Goal: Task Accomplishment & Management: Use online tool/utility

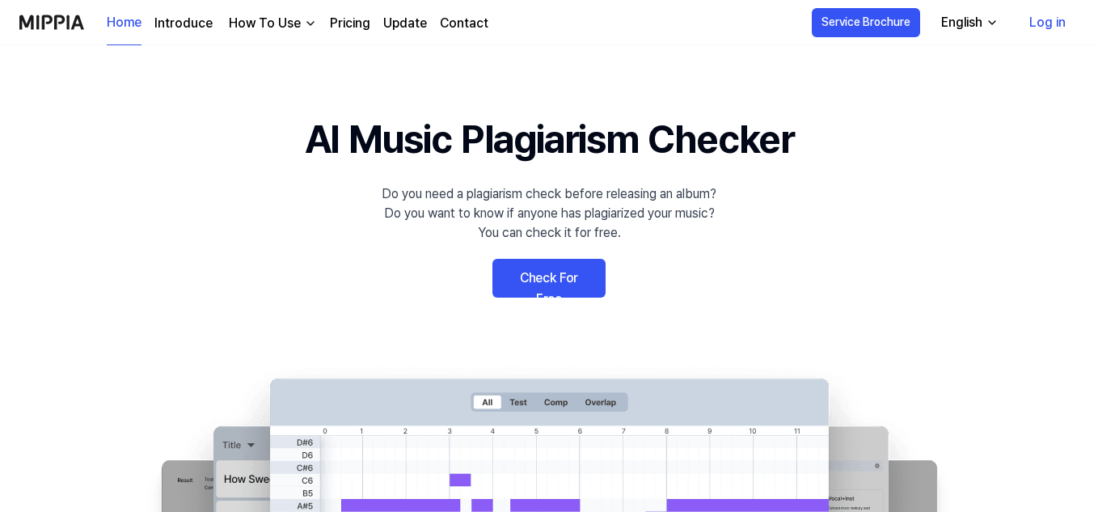
click at [530, 289] on link "Check For Free" at bounding box center [548, 278] width 113 height 39
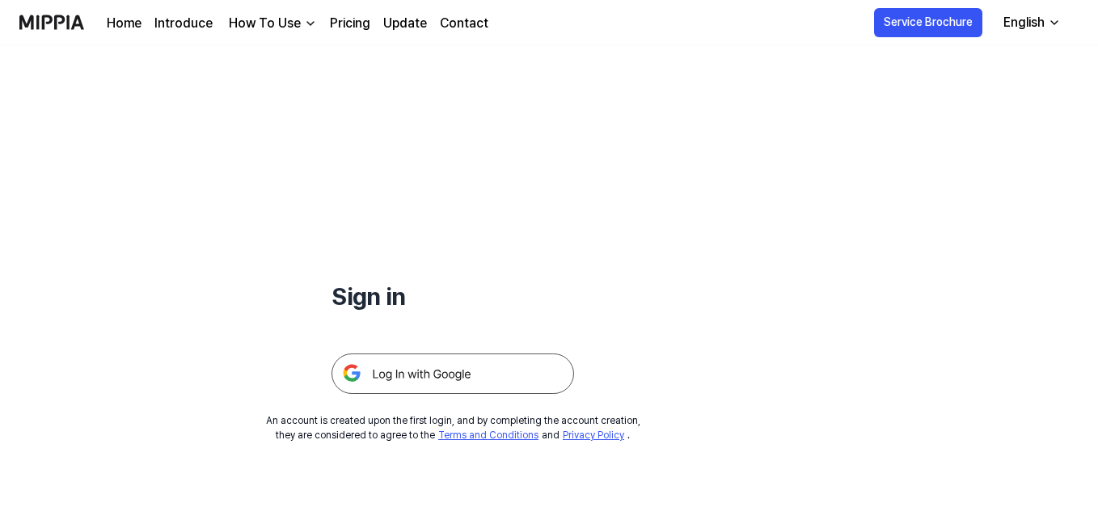
click at [443, 352] on div at bounding box center [452, 353] width 242 height 79
click at [442, 354] on img at bounding box center [452, 373] width 242 height 40
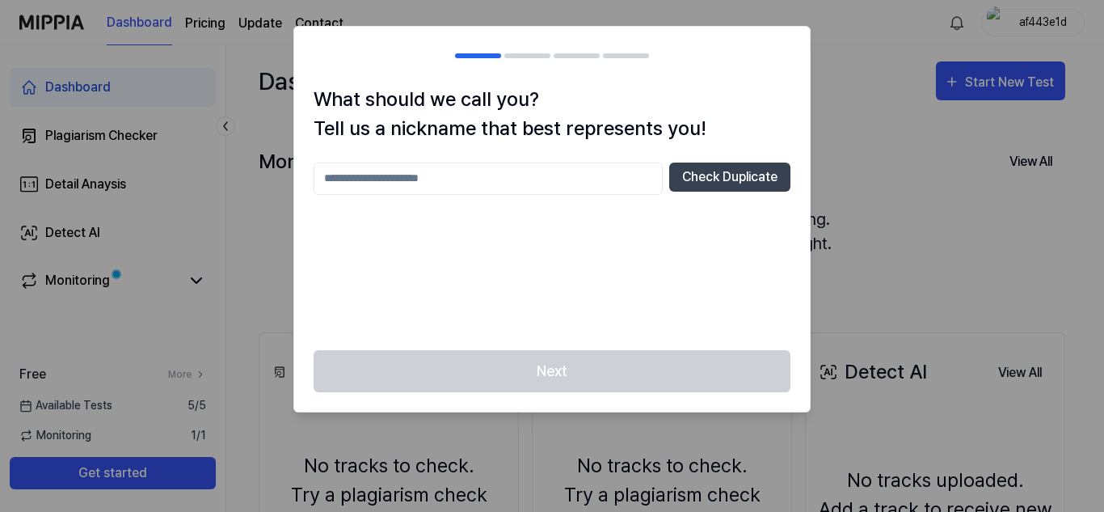
click at [815, 154] on div at bounding box center [552, 256] width 1104 height 512
click at [551, 176] on input "text" at bounding box center [488, 178] width 349 height 32
click at [689, 178] on button "Check Duplicate" at bounding box center [729, 176] width 121 height 29
click at [625, 178] on input "*" at bounding box center [488, 178] width 349 height 32
type input "***"
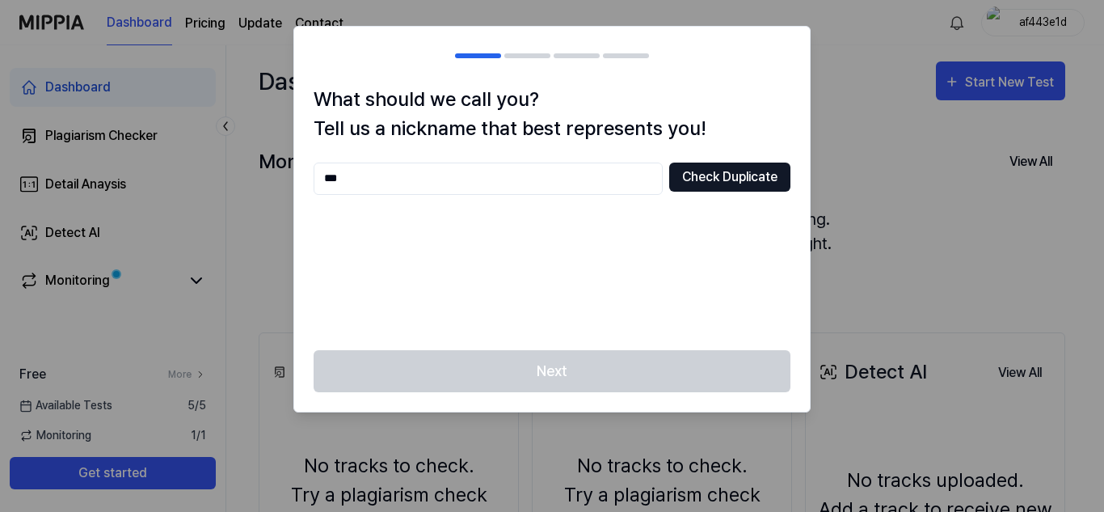
click at [705, 182] on button "Check Duplicate" at bounding box center [729, 176] width 121 height 29
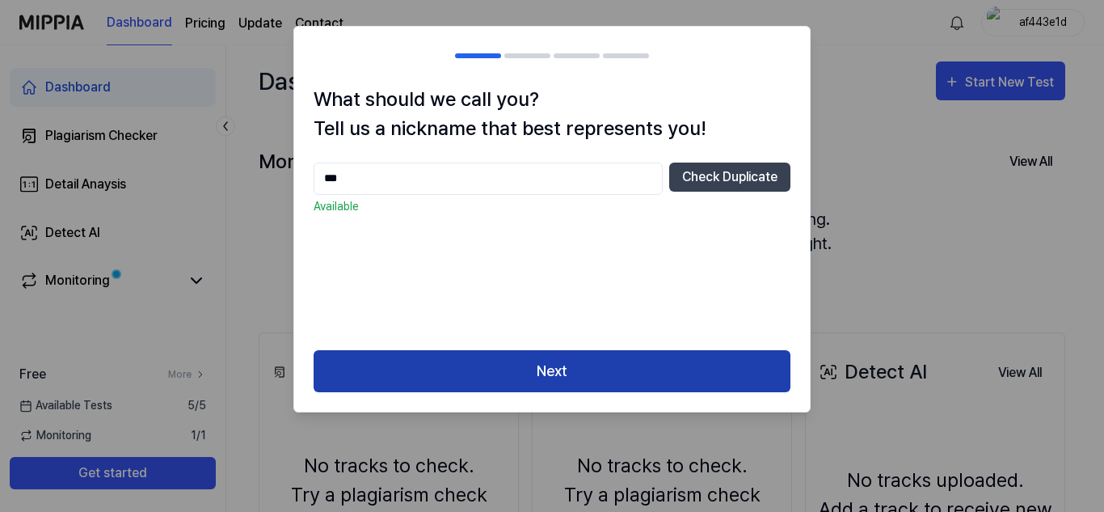
click at [576, 367] on button "Next" at bounding box center [552, 371] width 477 height 43
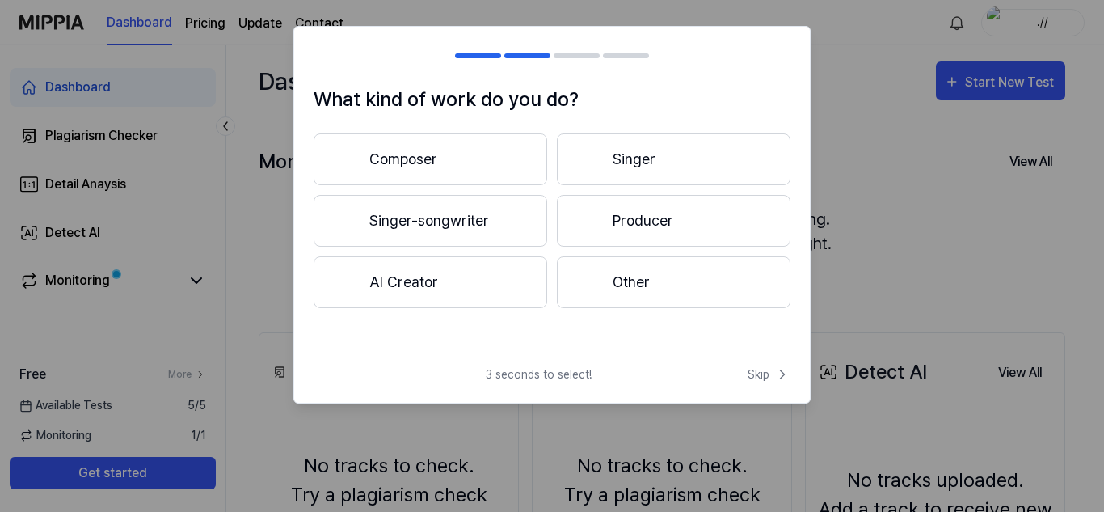
click at [709, 272] on button "Other" at bounding box center [674, 282] width 234 height 52
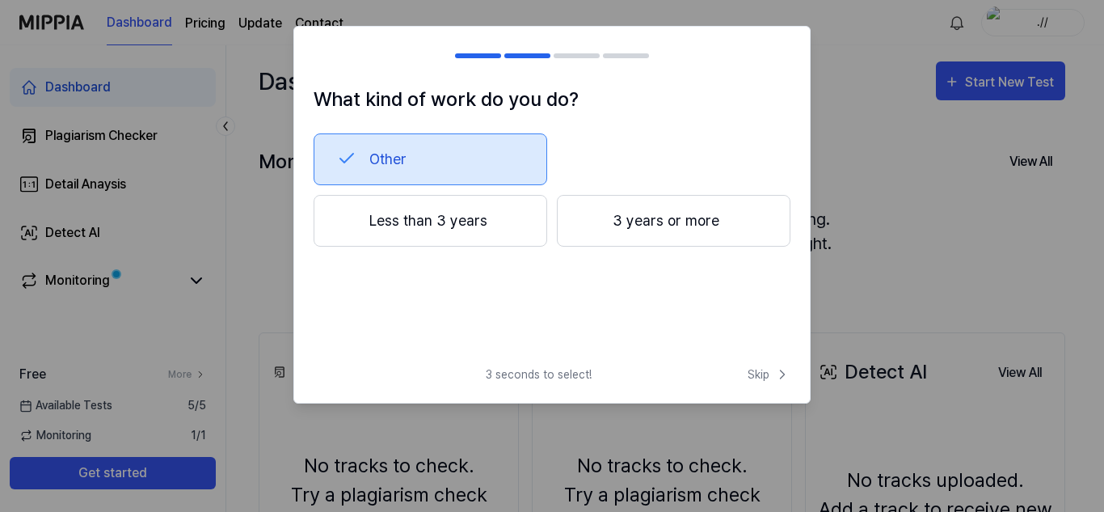
click at [518, 218] on button "Less than 3 years" at bounding box center [431, 221] width 234 height 52
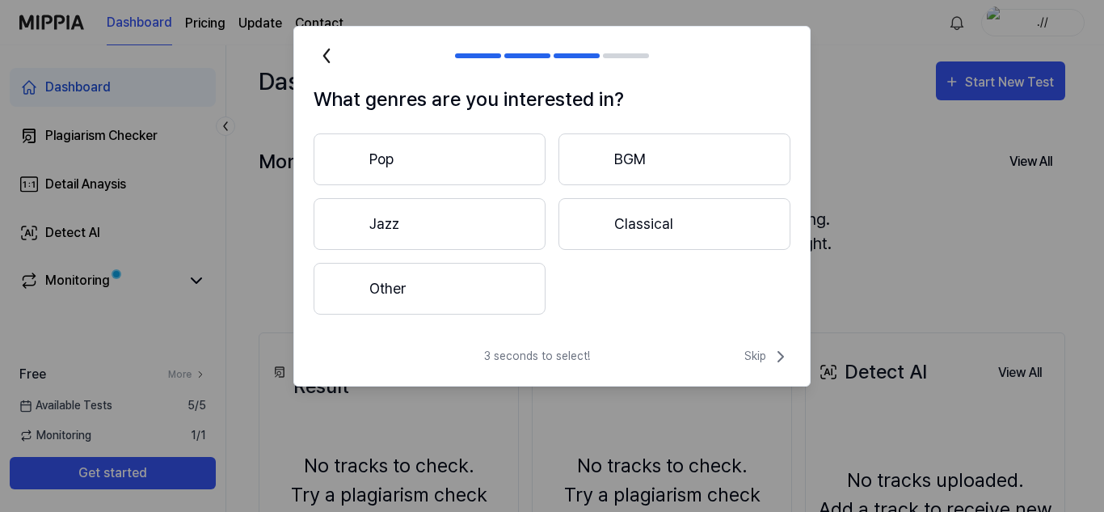
click at [495, 272] on button "Other" at bounding box center [430, 289] width 232 height 52
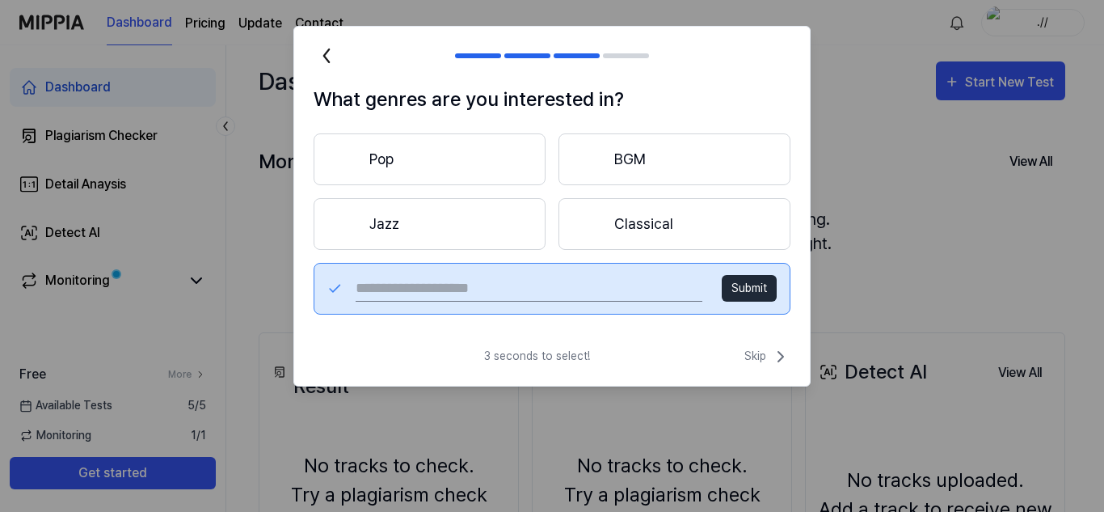
click at [744, 297] on button "Submit" at bounding box center [749, 288] width 55 height 27
click at [650, 285] on input "text" at bounding box center [529, 289] width 347 height 26
type input "******"
click at [761, 291] on button "Submit" at bounding box center [749, 288] width 55 height 27
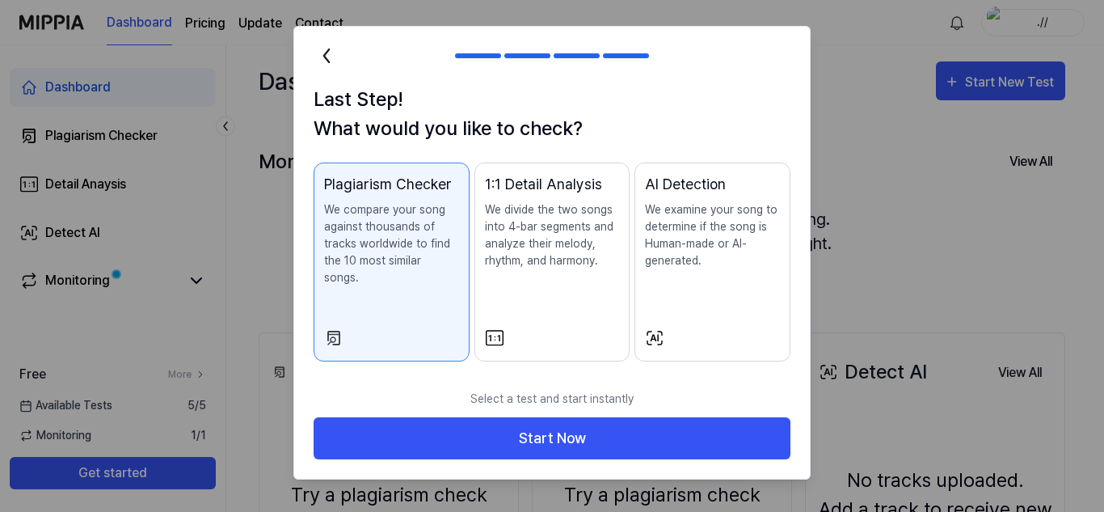
click at [671, 355] on div "Last Step! What would you like to check? Plagiarism Checker We compare your son…" at bounding box center [552, 233] width 516 height 296
click at [665, 290] on div "AI Detection We examine your song to determine if the song is Human-made or AI-…" at bounding box center [712, 237] width 135 height 129
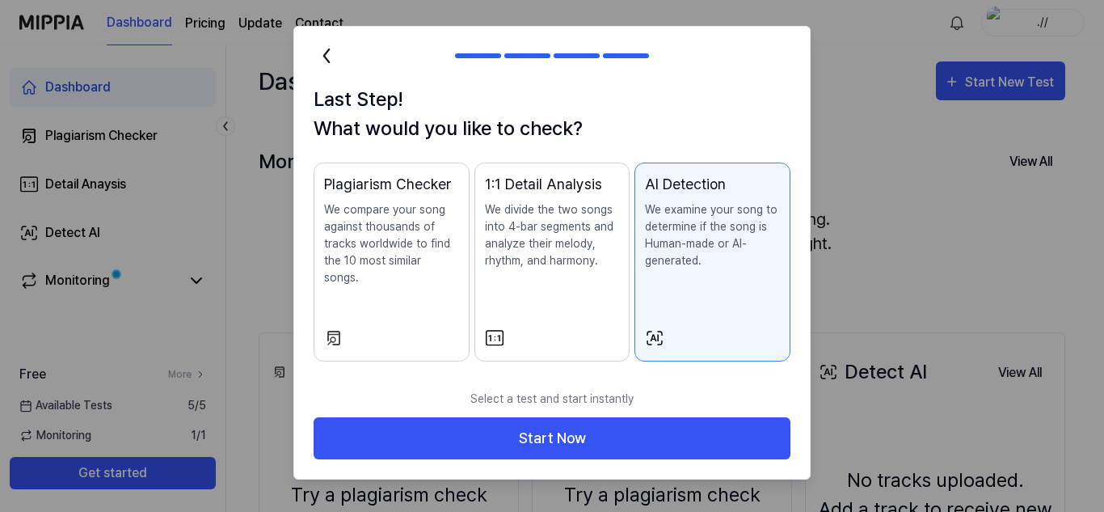
click at [411, 306] on button "Plagiarism Checker We compare your song against thousands of tracks worldwide t…" at bounding box center [392, 261] width 156 height 199
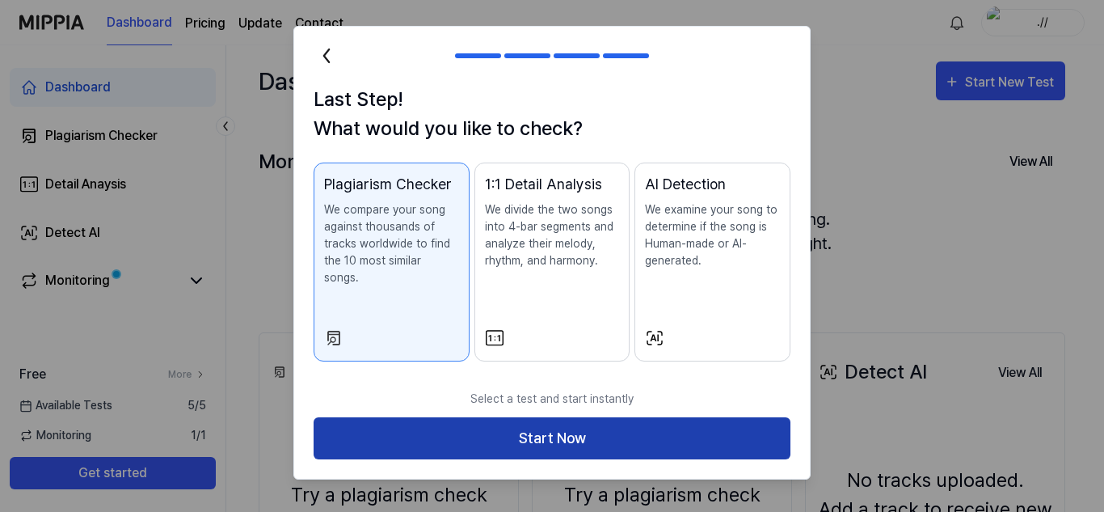
click at [542, 417] on button "Start Now" at bounding box center [552, 438] width 477 height 43
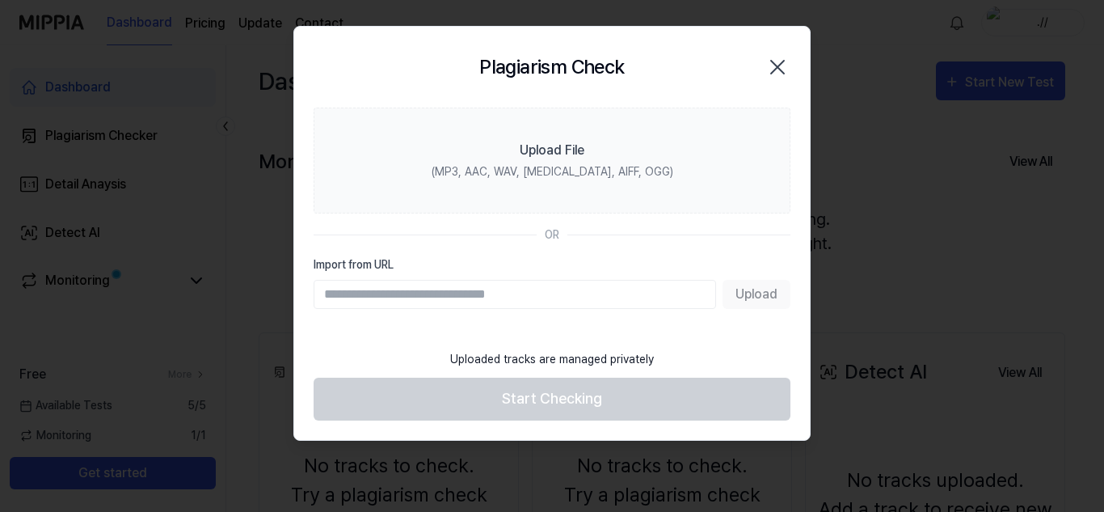
click at [642, 218] on section "Upload File (MP3, AAC, WAV, FLAC, AIFF, OGG) OR Import from URL Upload" at bounding box center [552, 224] width 516 height 234
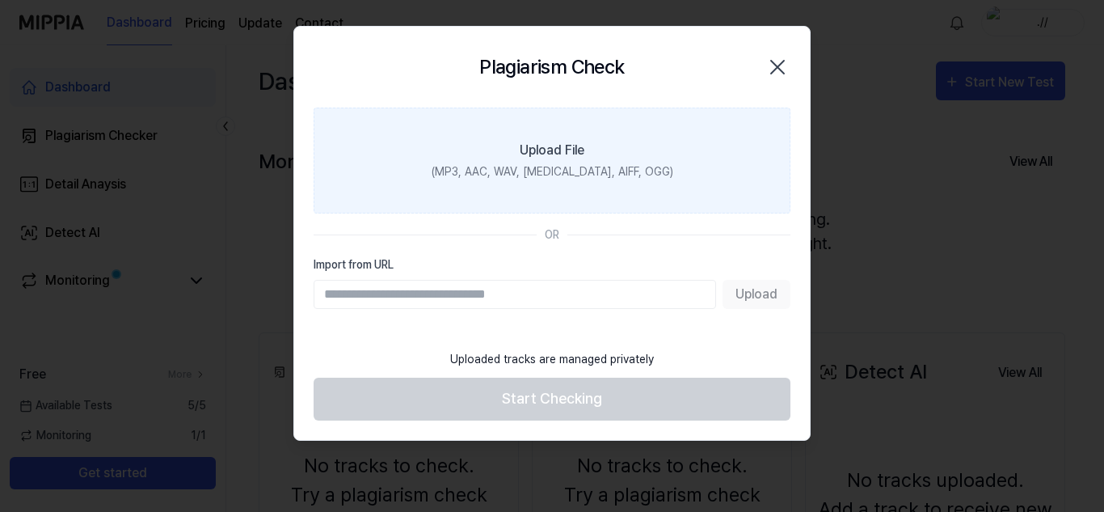
click at [597, 196] on label "Upload File (MP3, AAC, WAV, FLAC, AIFF, OGG)" at bounding box center [552, 160] width 477 height 106
click at [0, 0] on input "Upload File (MP3, AAC, WAV, FLAC, AIFF, OGG)" at bounding box center [0, 0] width 0 height 0
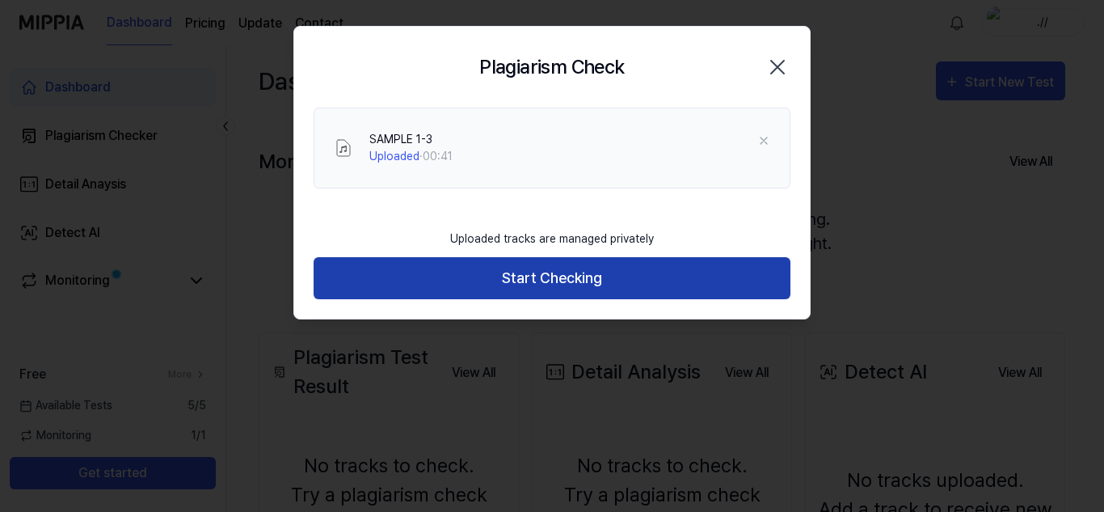
click at [540, 280] on button "Start Checking" at bounding box center [552, 278] width 477 height 43
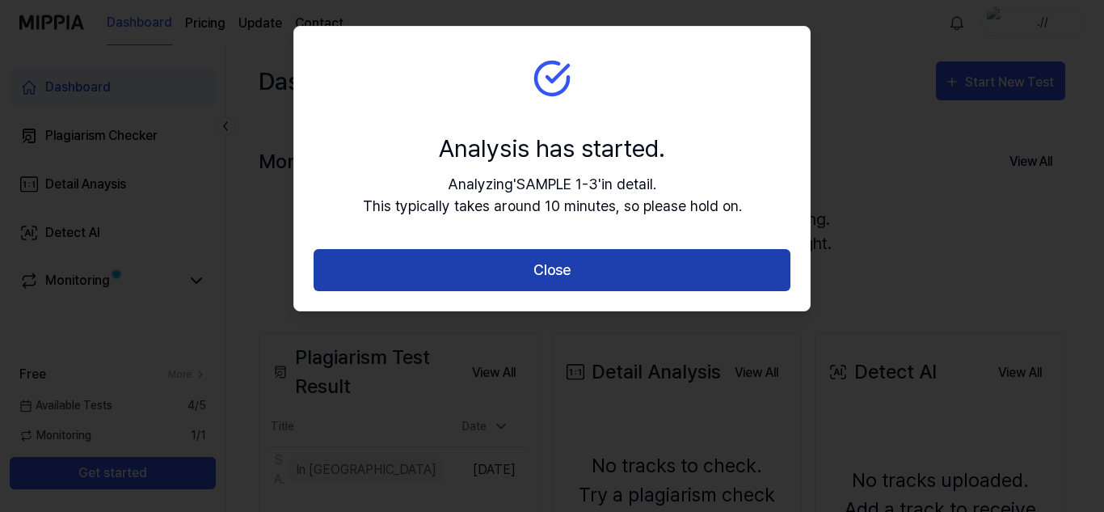
click at [547, 269] on button "Close" at bounding box center [552, 270] width 477 height 43
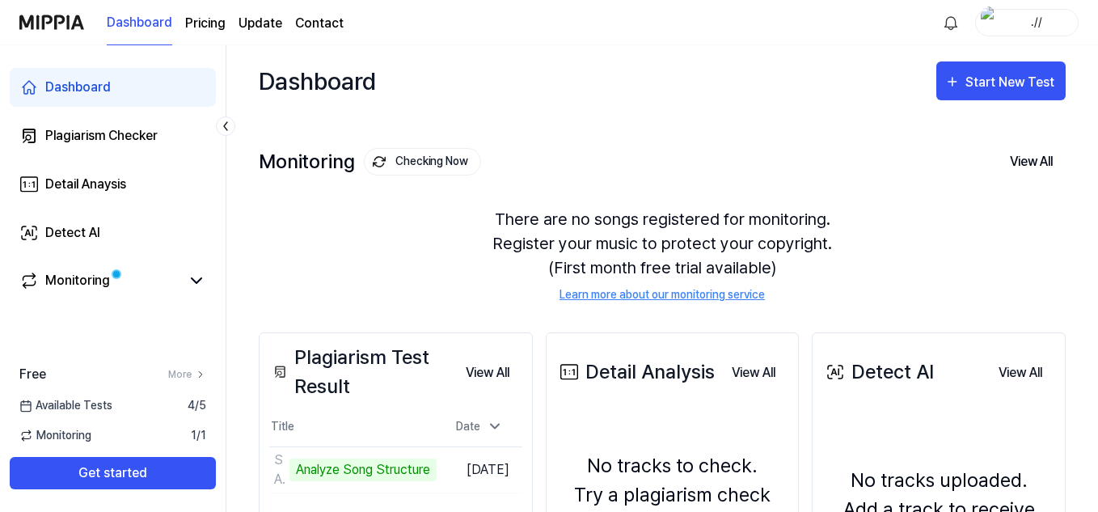
click at [988, 20] on img "button" at bounding box center [989, 22] width 19 height 32
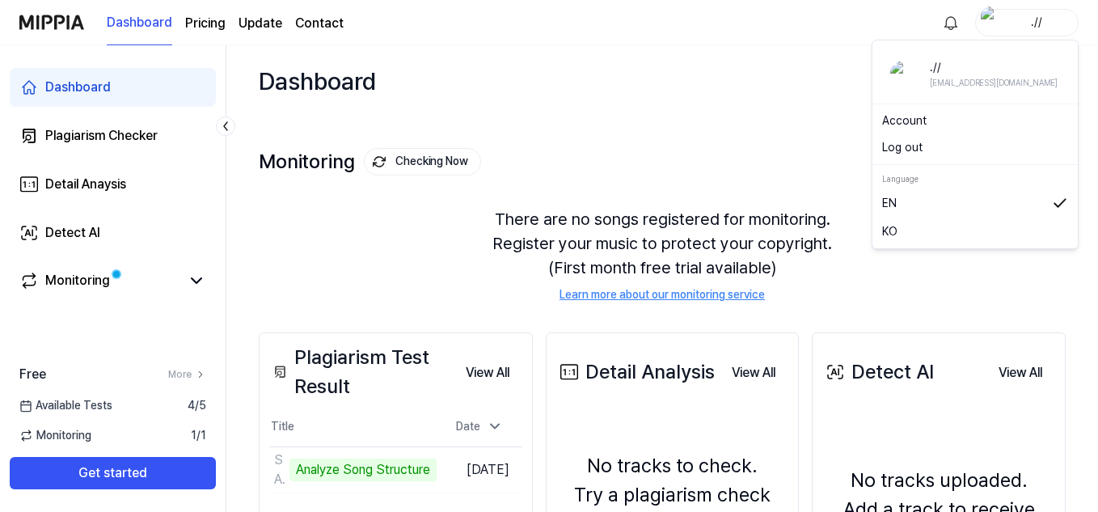
click at [901, 150] on button "Log out" at bounding box center [975, 147] width 186 height 17
